Goal: Book appointment/travel/reservation

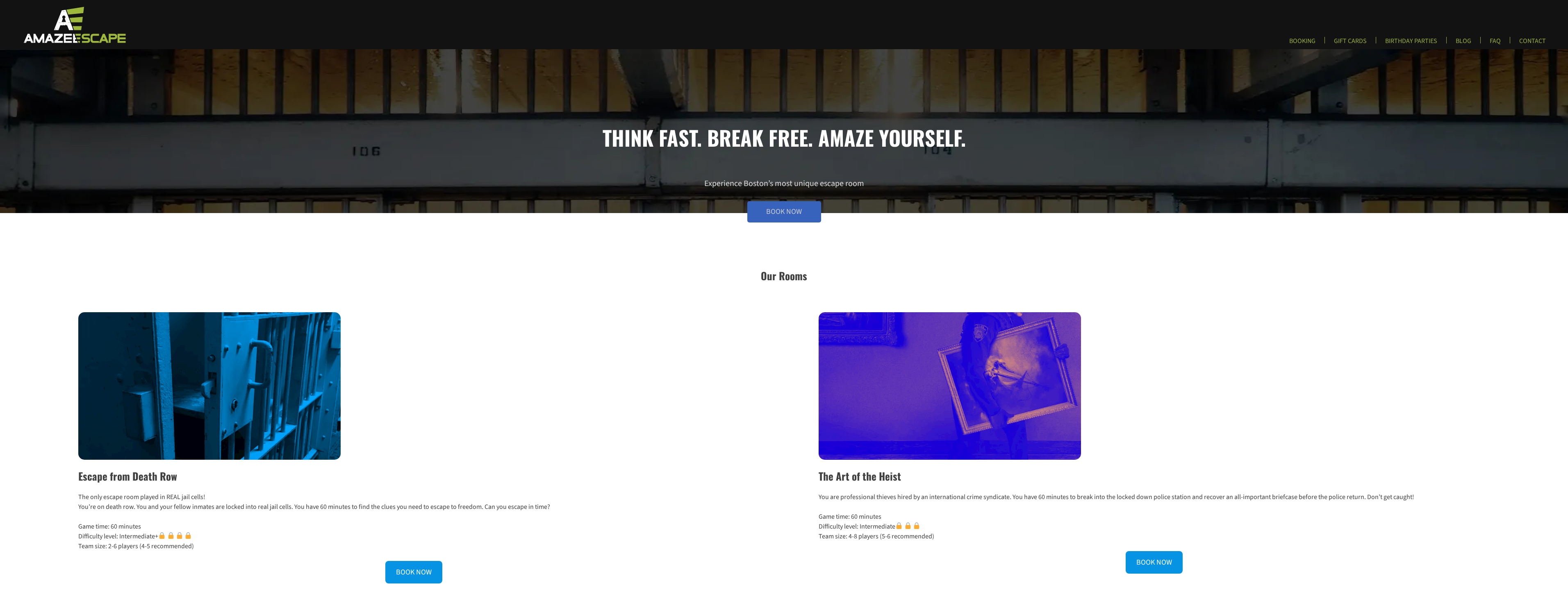
click at [782, 209] on link "Book Now" at bounding box center [784, 212] width 74 height 21
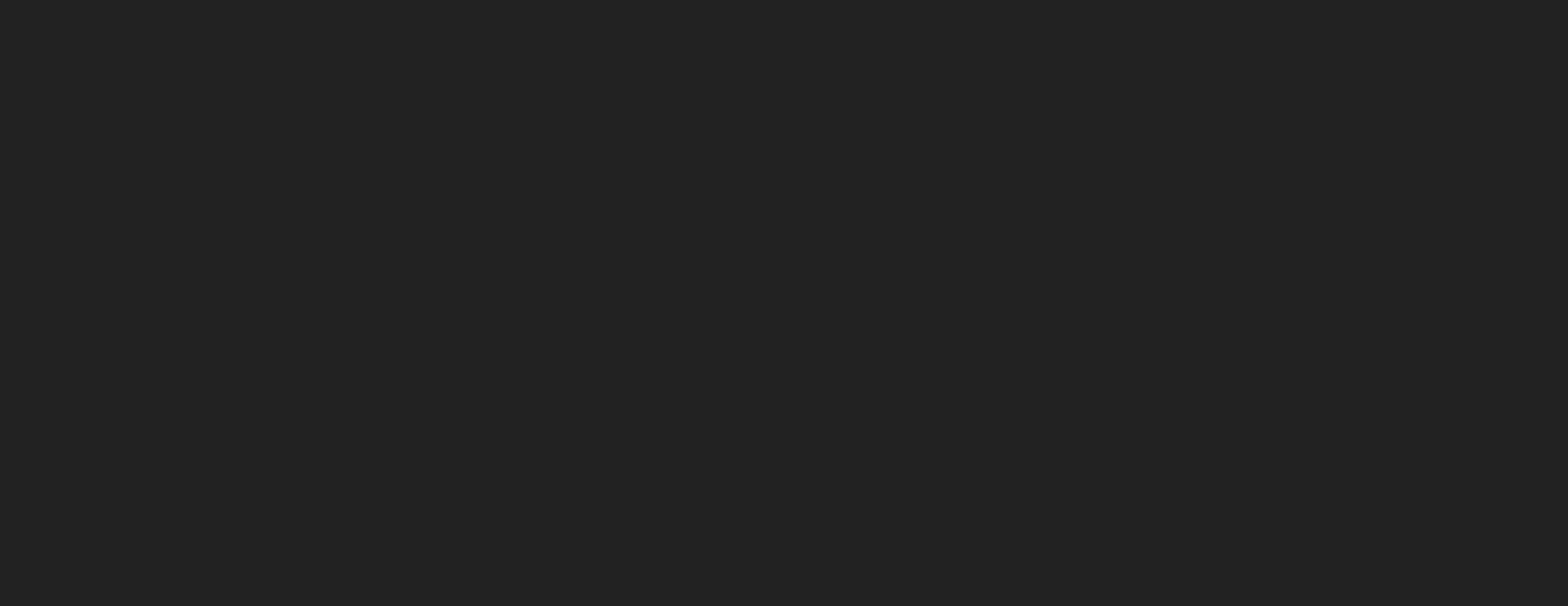
scroll to position [37, 0]
